Goal: Task Accomplishment & Management: Manage account settings

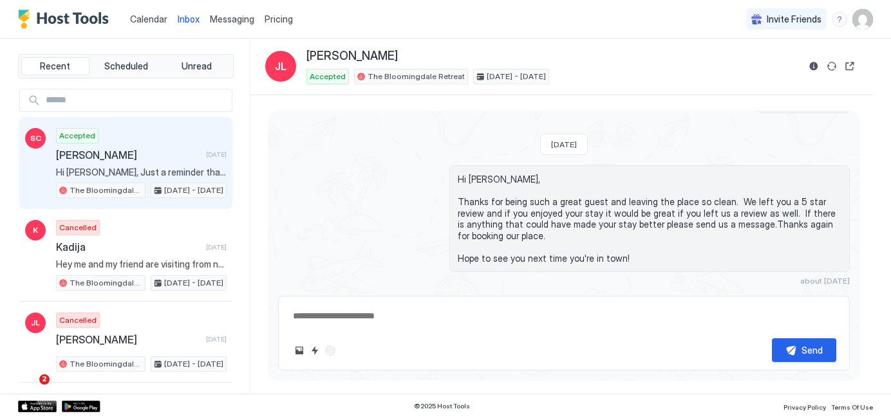
scroll to position [1745, 0]
click at [100, 135] on div "Accepted [PERSON_NAME] [DATE] Hi [PERSON_NAME], Just a reminder that your check…" at bounding box center [141, 163] width 171 height 71
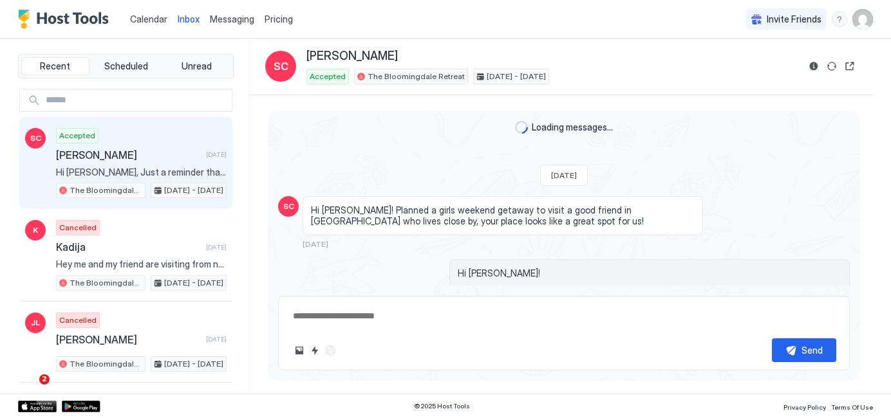
scroll to position [1656, 0]
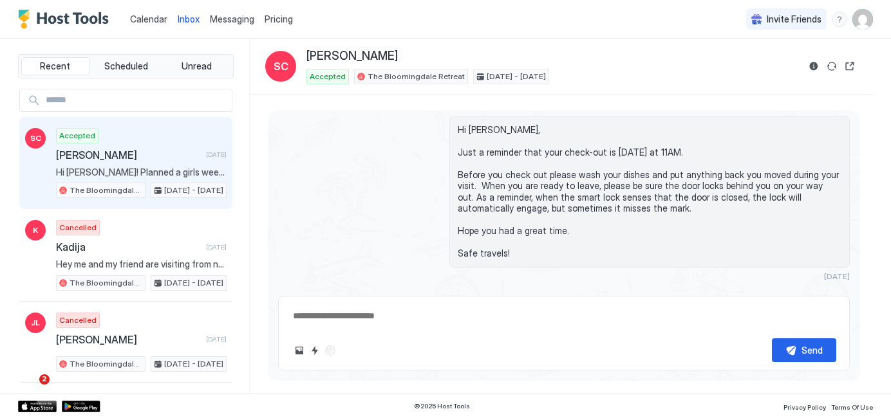
click at [138, 9] on div "Calendar" at bounding box center [149, 19] width 48 height 24
click at [136, 21] on span "Calendar" at bounding box center [148, 19] width 37 height 11
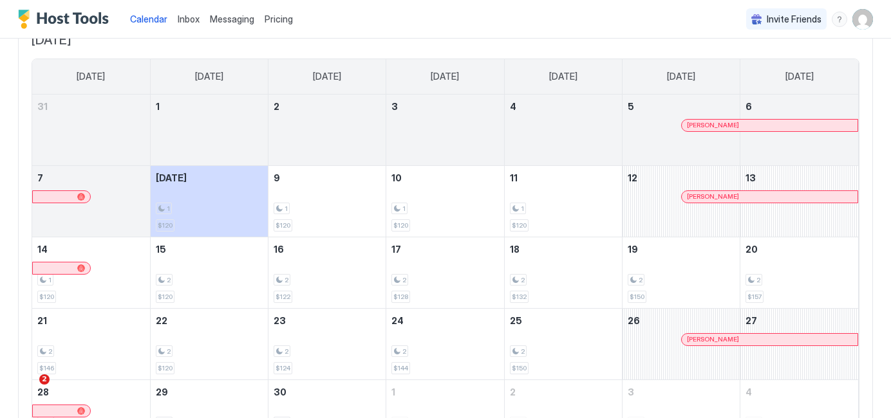
scroll to position [88, 0]
click at [720, 197] on div at bounding box center [719, 197] width 10 height 10
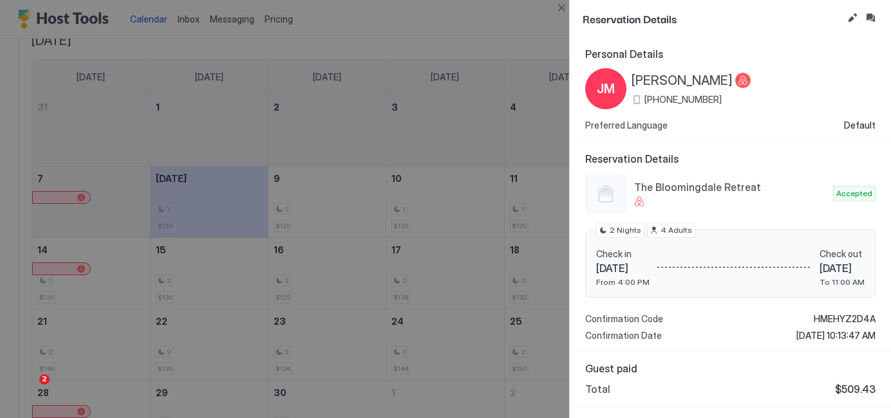
click at [521, 135] on div at bounding box center [445, 209] width 891 height 418
click at [347, 129] on div at bounding box center [445, 209] width 891 height 418
click at [606, 59] on span "Personal Details" at bounding box center [730, 54] width 290 height 13
click at [449, 33] on div at bounding box center [445, 209] width 891 height 418
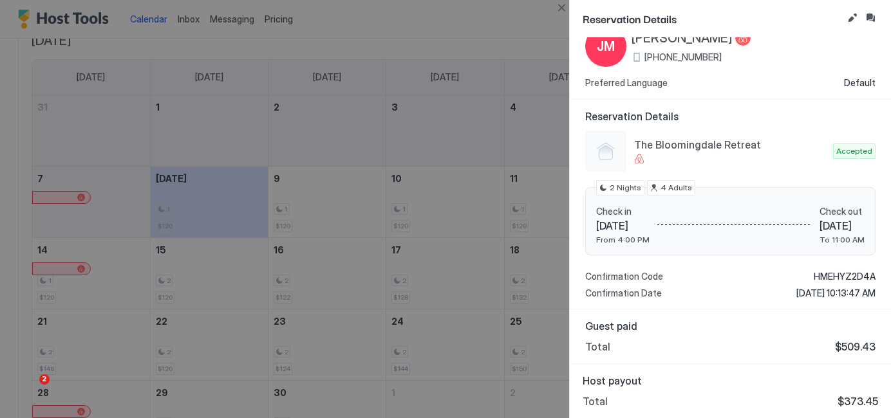
click at [484, 217] on div at bounding box center [445, 209] width 891 height 418
click at [469, 264] on div at bounding box center [445, 209] width 891 height 418
click at [317, 134] on div at bounding box center [445, 209] width 891 height 418
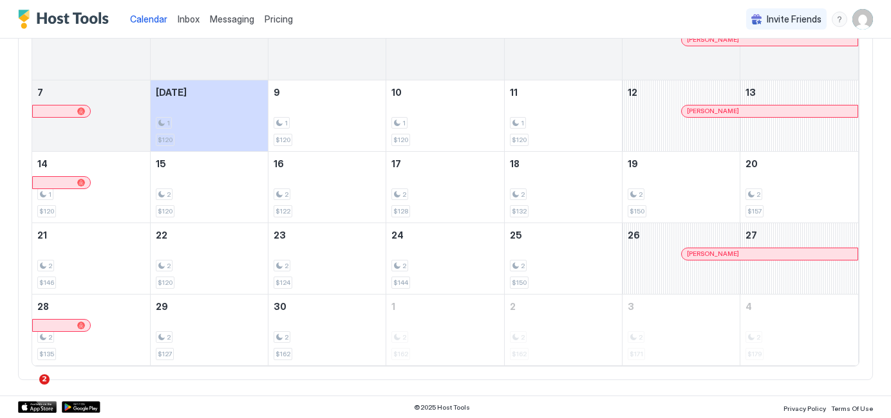
scroll to position [0, 0]
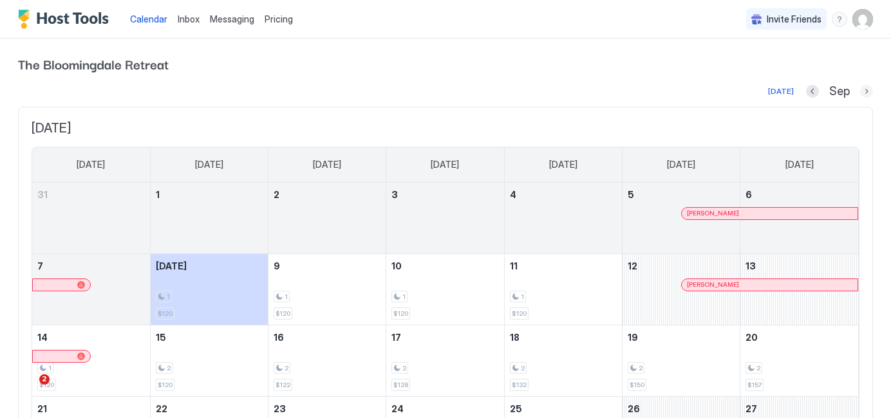
click at [867, 86] on button "Next month" at bounding box center [866, 91] width 13 height 13
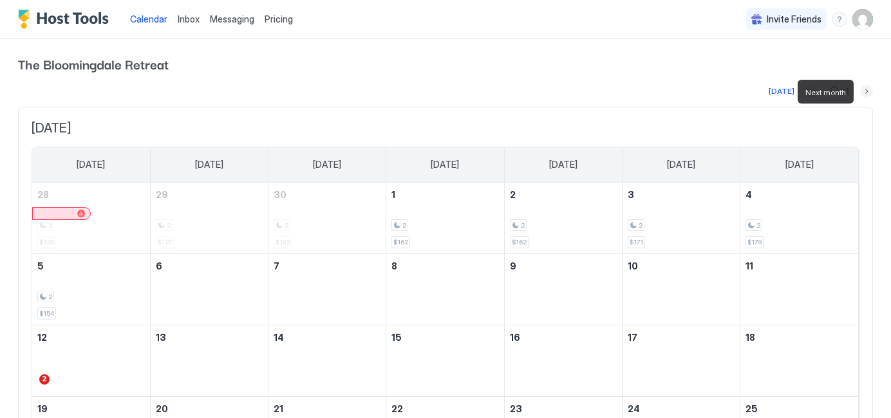
click at [867, 86] on button "Next month" at bounding box center [866, 91] width 13 height 13
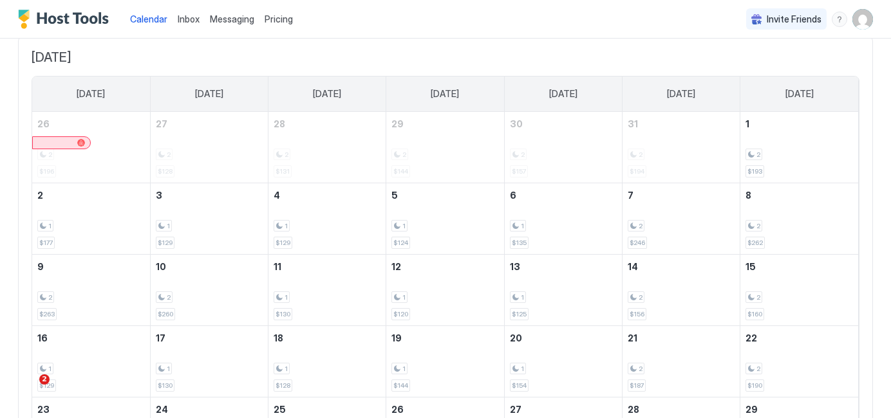
scroll to position [73, 0]
click at [290, 216] on div "1 $129" at bounding box center [327, 217] width 107 height 60
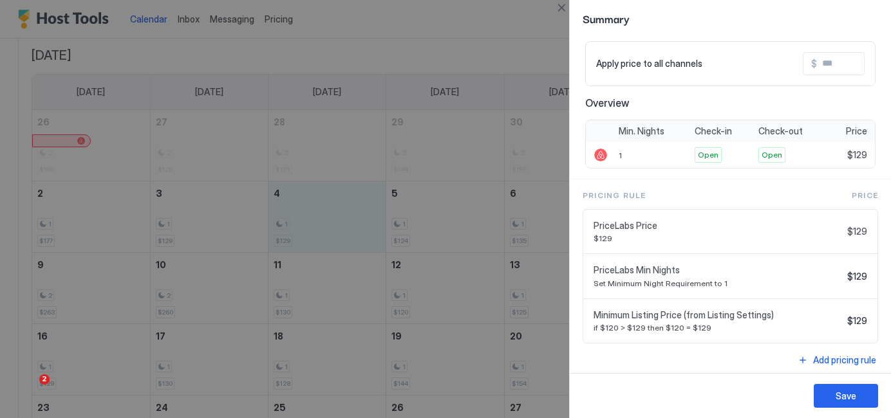
scroll to position [93, 0]
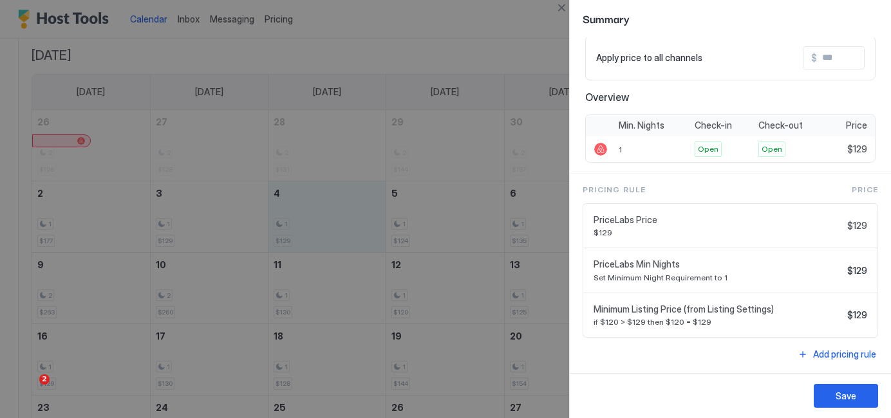
click at [490, 210] on div at bounding box center [445, 209] width 891 height 418
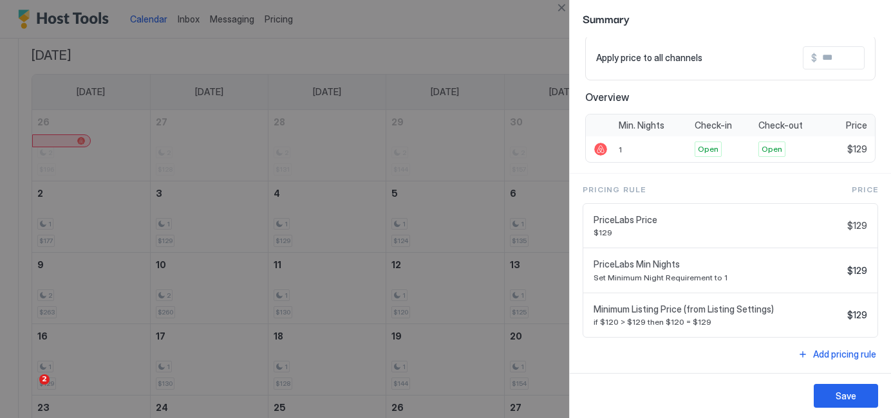
click at [608, 70] on div "Apply price to all channels $" at bounding box center [730, 57] width 290 height 45
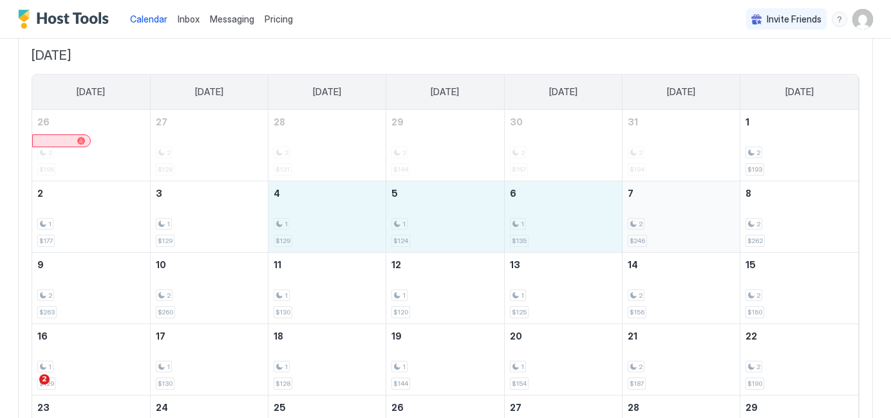
drag, startPoint x: 277, startPoint y: 209, endPoint x: 671, endPoint y: 221, distance: 394.7
click at [671, 221] on tr "2 1 $177 3 1 $129 4 1 $129 5 1 $124 6 1 $135 7 2 $246 8 2 $262" at bounding box center [445, 216] width 826 height 71
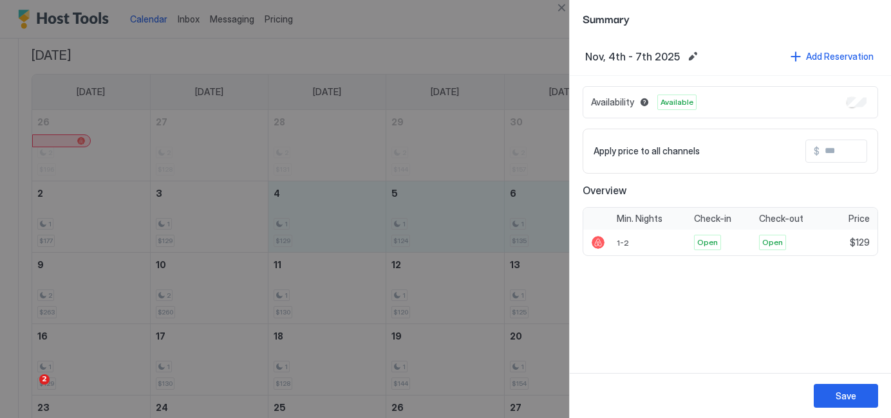
click at [687, 106] on span "Available" at bounding box center [676, 103] width 33 height 12
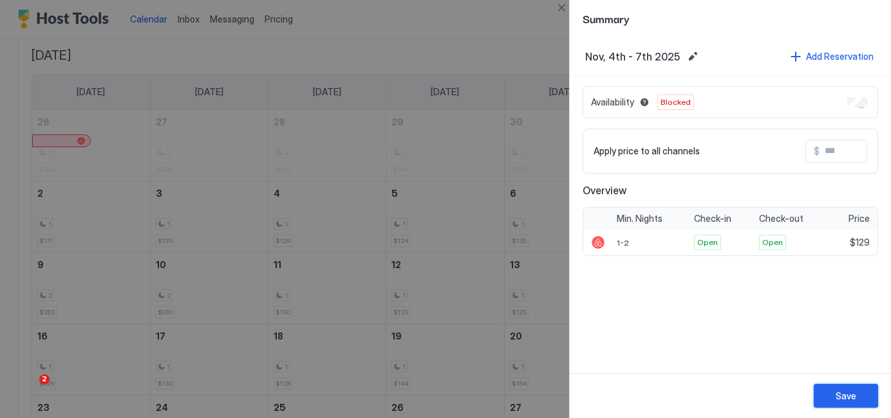
click at [857, 398] on button "Save" at bounding box center [846, 396] width 64 height 24
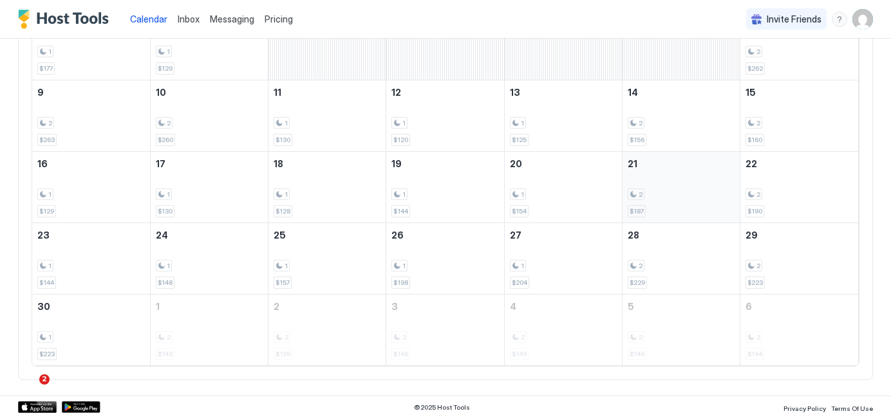
scroll to position [241, 0]
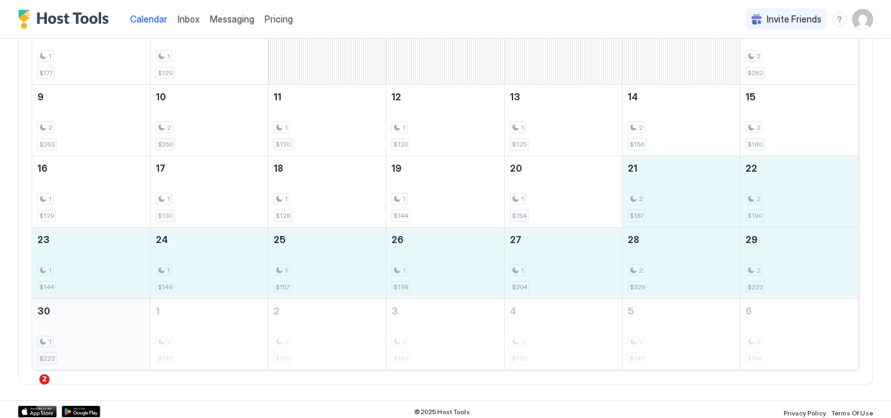
drag, startPoint x: 689, startPoint y: 210, endPoint x: 105, endPoint y: 328, distance: 595.4
click at [105, 326] on tbody "26 2 $196 27 2 $128 28 2 $131 29 2 $144 30 2 $157 31 2 $194 1 2 $193 2 1 $177 3…" at bounding box center [445, 156] width 826 height 428
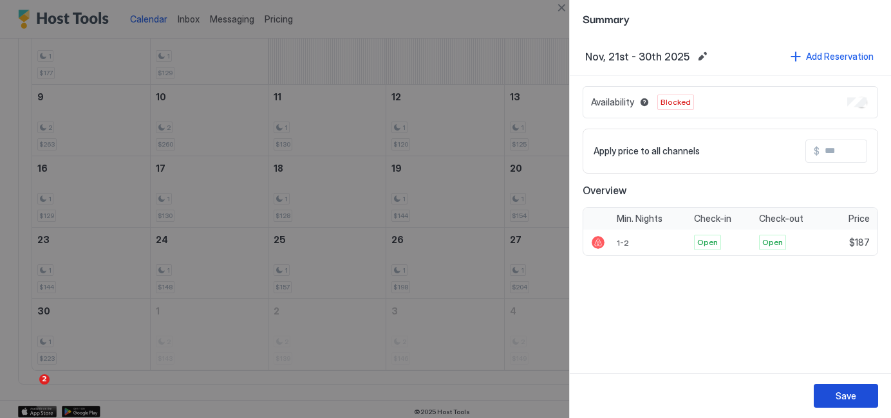
click at [847, 401] on div "Save" at bounding box center [845, 396] width 21 height 14
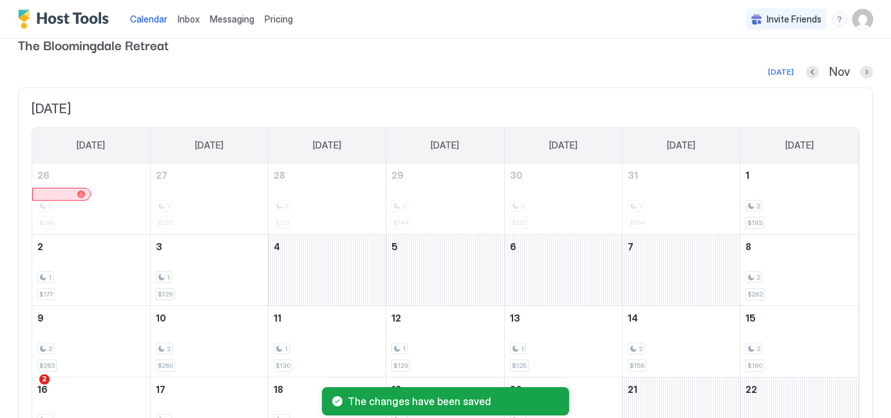
scroll to position [0, 0]
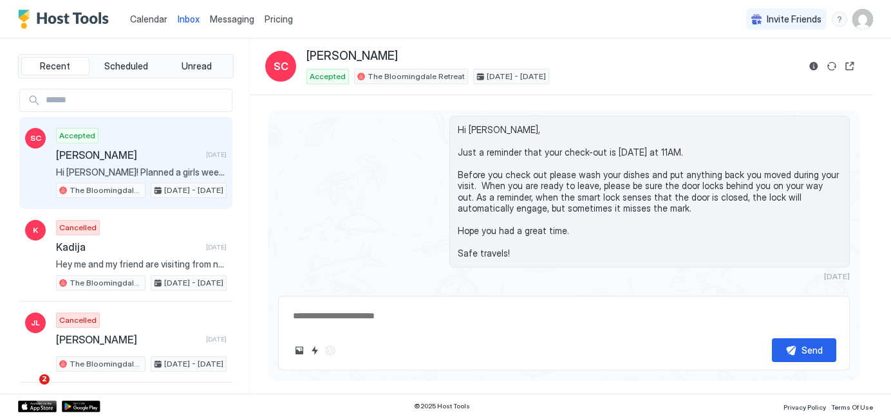
scroll to position [1628, 0]
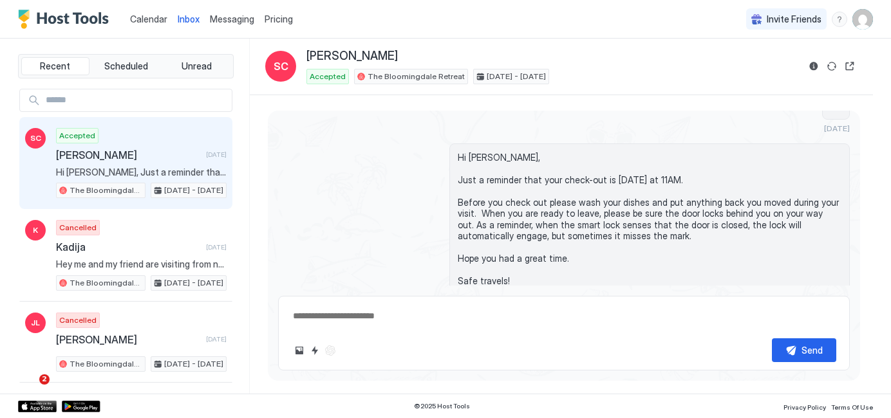
type textarea "*"
click at [146, 23] on span "Calendar" at bounding box center [148, 19] width 37 height 11
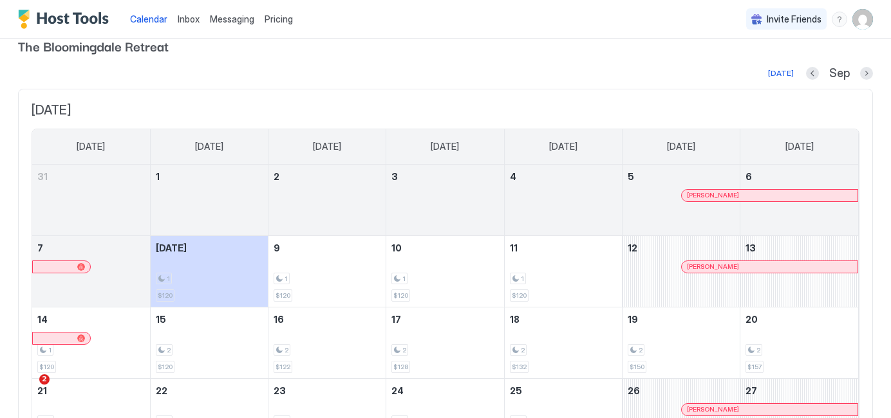
scroll to position [16, 0]
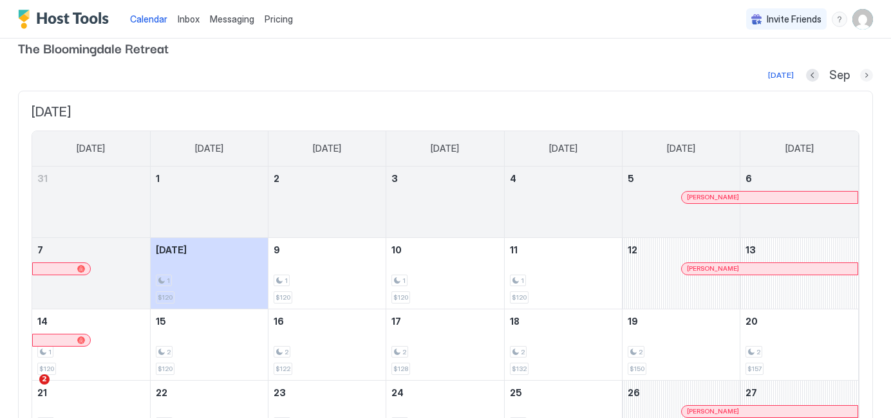
click at [867, 77] on button "Next month" at bounding box center [866, 75] width 13 height 13
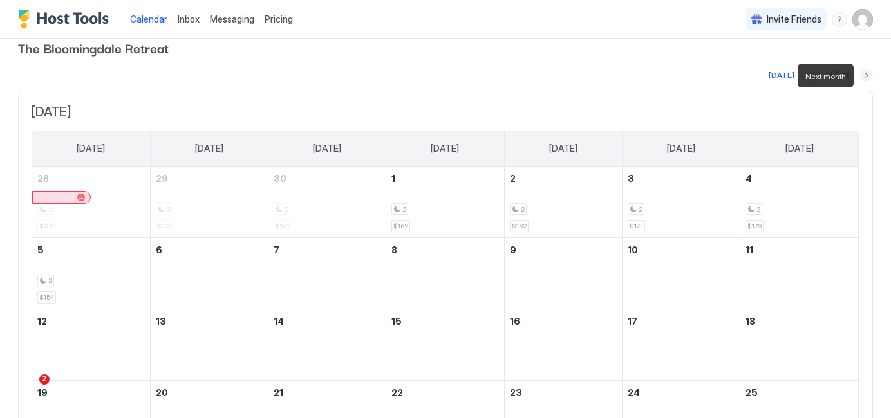
click at [867, 77] on button "Next month" at bounding box center [866, 75] width 13 height 13
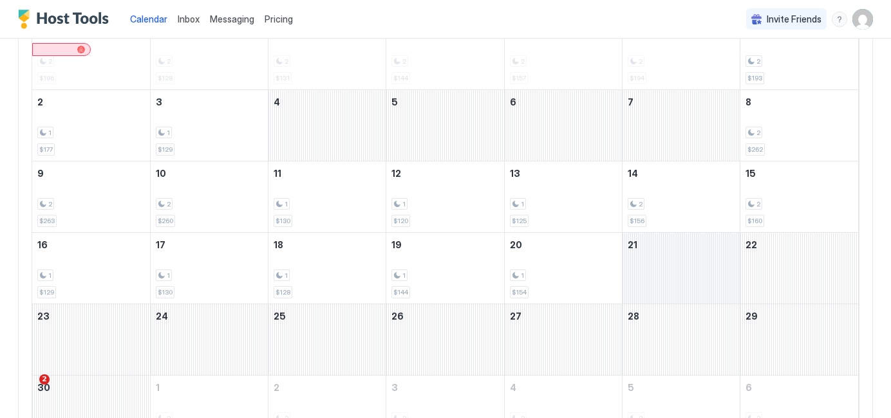
scroll to position [163, 0]
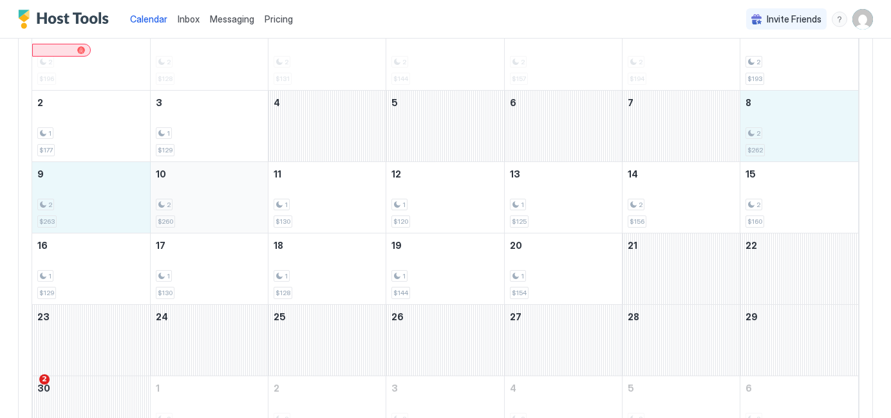
drag, startPoint x: 785, startPoint y: 130, endPoint x: 192, endPoint y: 201, distance: 597.1
click at [192, 201] on tbody "26 2 $196 27 2 $128 28 2 $131 29 2 $144 30 2 $157 31 2 $194 1 2 $193 2 1 $177 3…" at bounding box center [445, 233] width 826 height 428
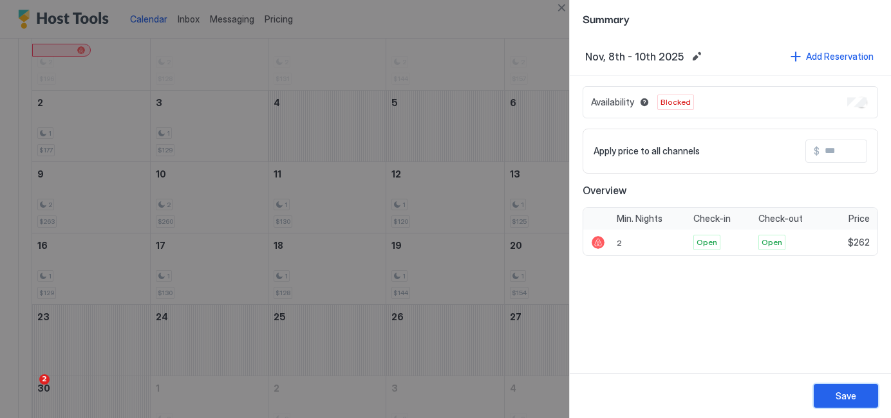
click at [848, 390] on div "Save" at bounding box center [845, 396] width 21 height 14
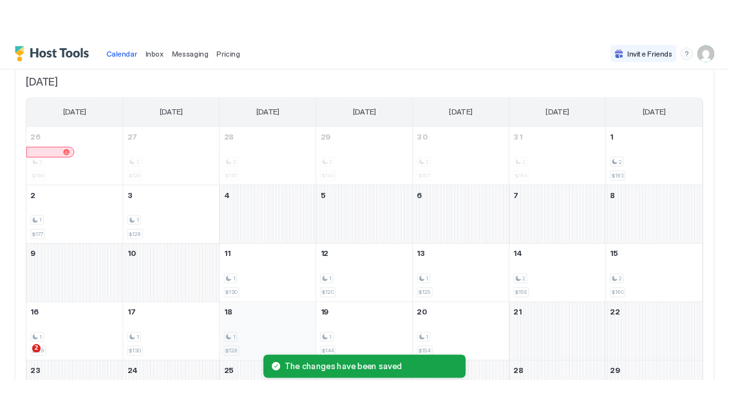
scroll to position [75, 0]
